Goal: Task Accomplishment & Management: Complete application form

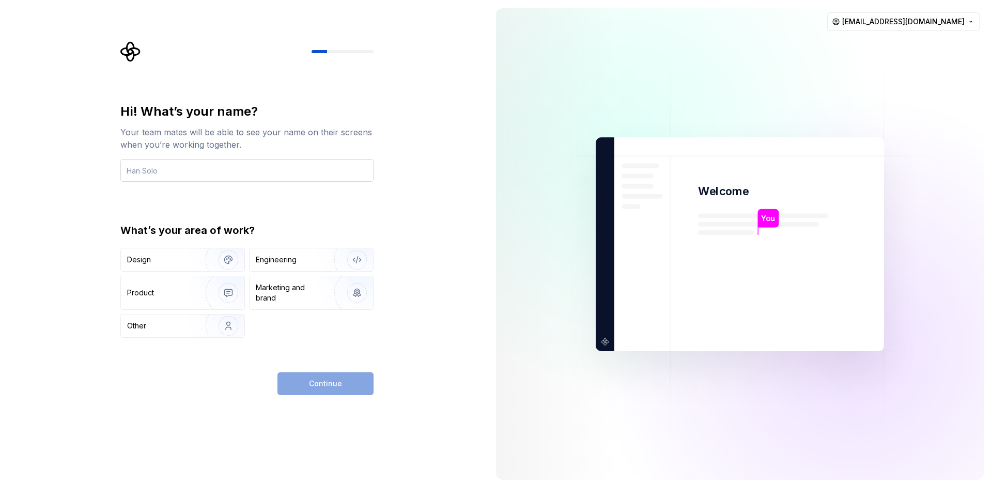
click at [231, 176] on input "text" at bounding box center [246, 170] width 253 height 23
type input "[PERSON_NAME]"
click at [318, 257] on img "button" at bounding box center [350, 259] width 66 height 69
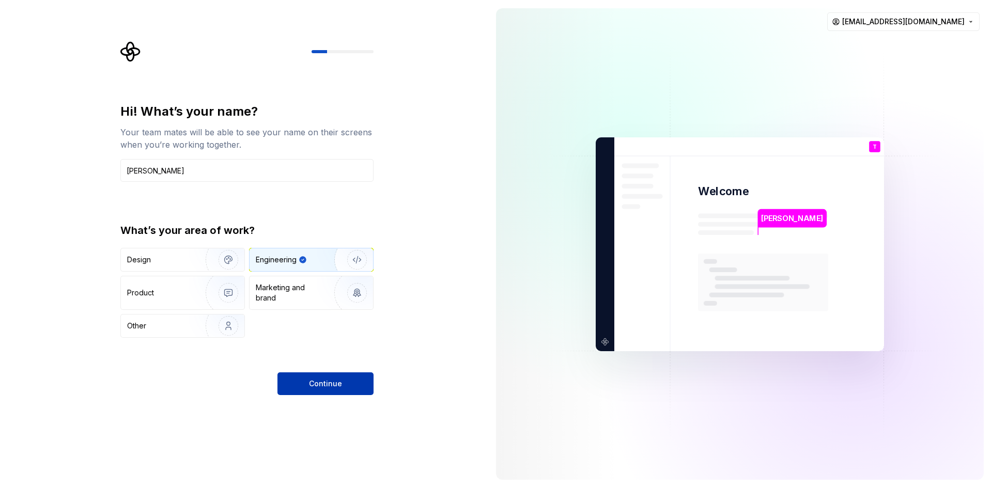
click at [338, 386] on span "Continue" at bounding box center [325, 384] width 33 height 10
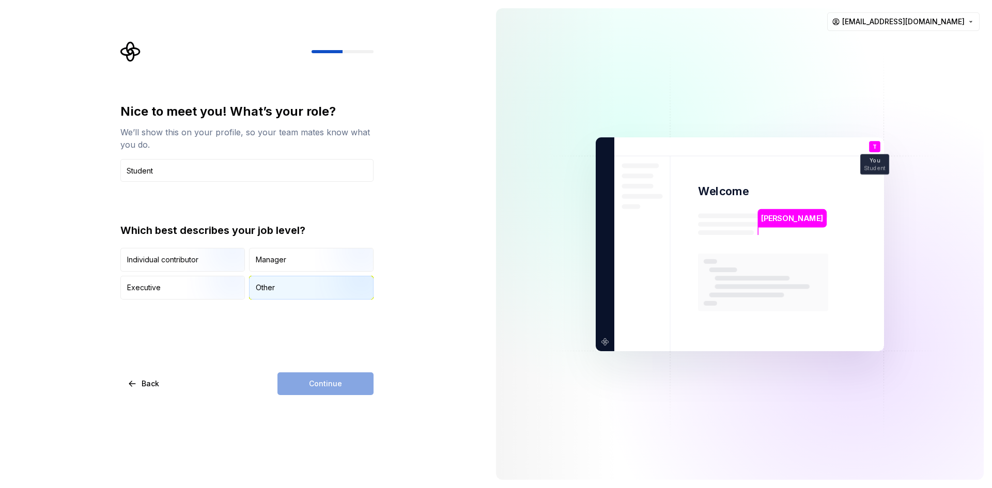
type input "Student"
click at [343, 295] on img "button" at bounding box center [348, 300] width 66 height 69
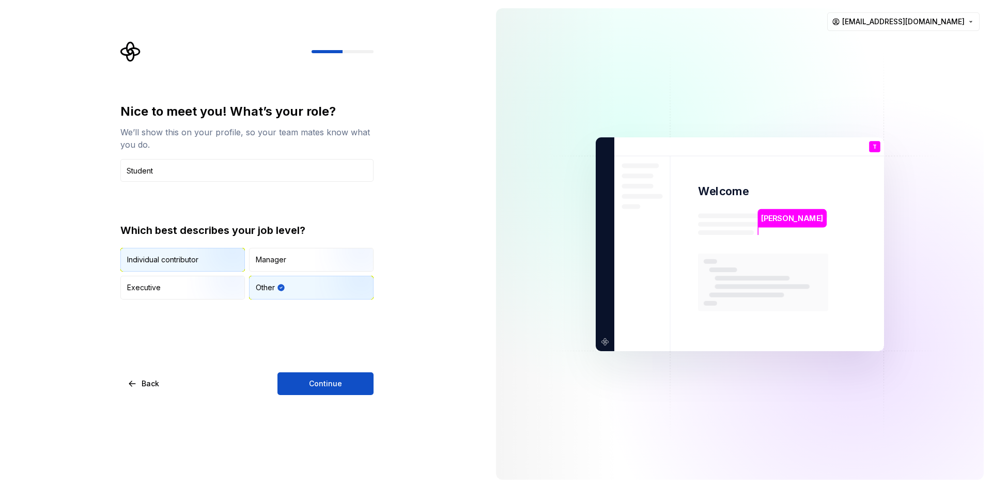
click at [211, 253] on img "button" at bounding box center [220, 272] width 66 height 69
click at [372, 389] on button "Continue" at bounding box center [326, 384] width 96 height 23
